Goal: Information Seeking & Learning: Learn about a topic

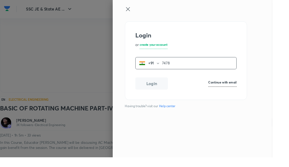
type input "7478"
click at [289, 122] on div "Login or create your account +91 7478 ​ Login Continue with email Having troubl…" at bounding box center [204, 83] width 169 height 167
click at [289, 135] on div "Login or create your account +91 7478 ​ Login Continue with email Having troubl…" at bounding box center [204, 83] width 169 height 167
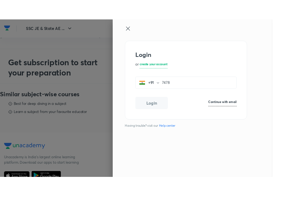
scroll to position [197, 0]
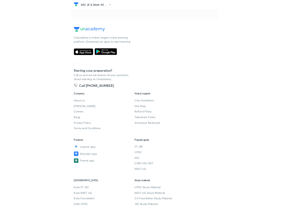
scroll to position [232, 0]
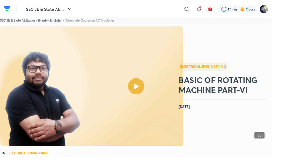
click at [261, 11] on div at bounding box center [253, 10] width 42 height 8
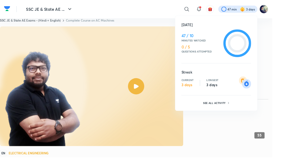
click at [227, 108] on p "See all activity" at bounding box center [228, 109] width 25 height 3
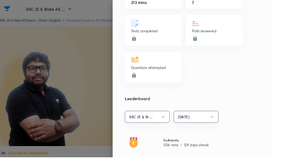
scroll to position [196, 0]
click at [233, 31] on p "Polls answered" at bounding box center [228, 33] width 48 height 6
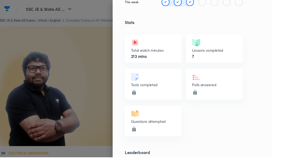
scroll to position [0, 0]
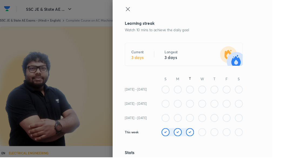
click at [139, 9] on icon at bounding box center [136, 9] width 6 height 6
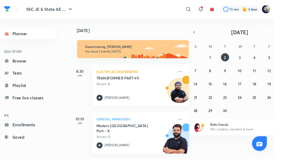
click at [23, 63] on link "Browse" at bounding box center [29, 64] width 58 height 11
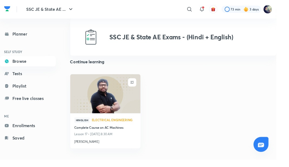
click at [276, 6] on picture at bounding box center [280, 9] width 9 height 9
click at [280, 9] on img at bounding box center [280, 9] width 9 height 9
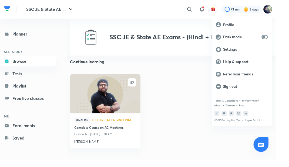
click at [175, 101] on div at bounding box center [144, 83] width 289 height 167
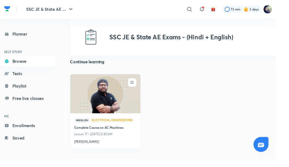
click at [211, 12] on icon at bounding box center [211, 12] width 1 height 0
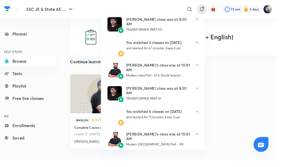
scroll to position [55, 0]
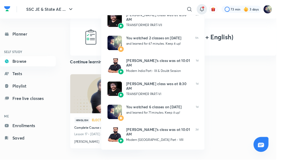
click at [266, 90] on div at bounding box center [144, 83] width 289 height 167
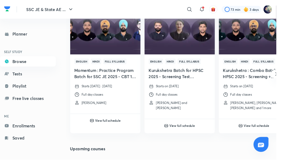
scroll to position [0, 0]
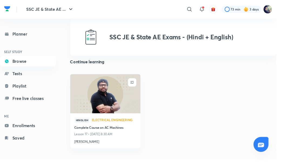
click at [18, 82] on link "Tests" at bounding box center [29, 77] width 58 height 11
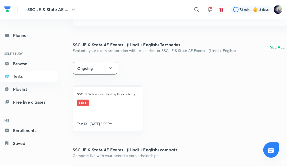
scroll to position [48, 0]
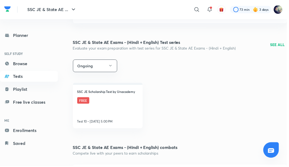
click at [94, 113] on link "SSC JE Scholarship Test by Unacademy FREE Test 10 • Sept 7, 5:00 PM" at bounding box center [108, 107] width 70 height 46
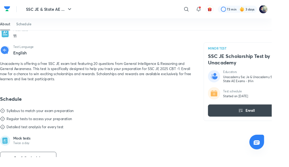
scroll to position [181, 0]
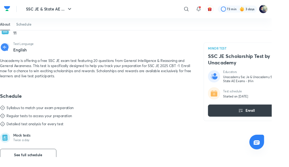
click at [258, 118] on icon "button" at bounding box center [256, 118] width 6 height 6
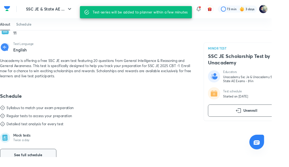
click at [30, 162] on button "See full schedule" at bounding box center [30, 165] width 60 height 13
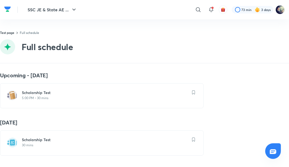
click at [87, 140] on h6 "Scholarship Test" at bounding box center [105, 139] width 166 height 5
click at [51, 143] on p "30 mins" at bounding box center [105, 145] width 166 height 4
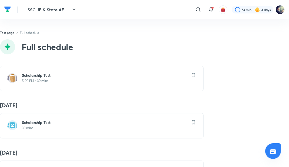
scroll to position [22, 0]
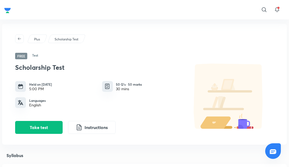
click at [85, 122] on button "Instructions" at bounding box center [92, 127] width 48 height 13
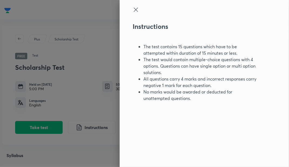
click at [97, 107] on div at bounding box center [144, 83] width 289 height 167
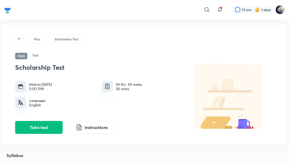
click at [123, 108] on div "Scholarship Test Held on Apr 6, 2025 5:00 PM 50 Q’s · 50 marks 30 mins Language…" at bounding box center [99, 96] width 168 height 75
click at [124, 89] on div "30 mins" at bounding box center [129, 89] width 26 height 4
click at [100, 131] on button "Instructions" at bounding box center [92, 127] width 48 height 13
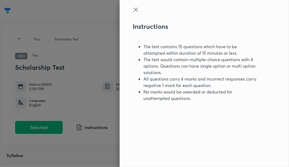
click at [76, 98] on div at bounding box center [144, 83] width 289 height 167
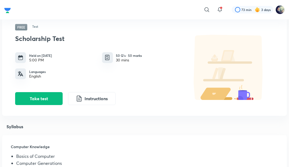
scroll to position [53, 0]
